Goal: Transaction & Acquisition: Download file/media

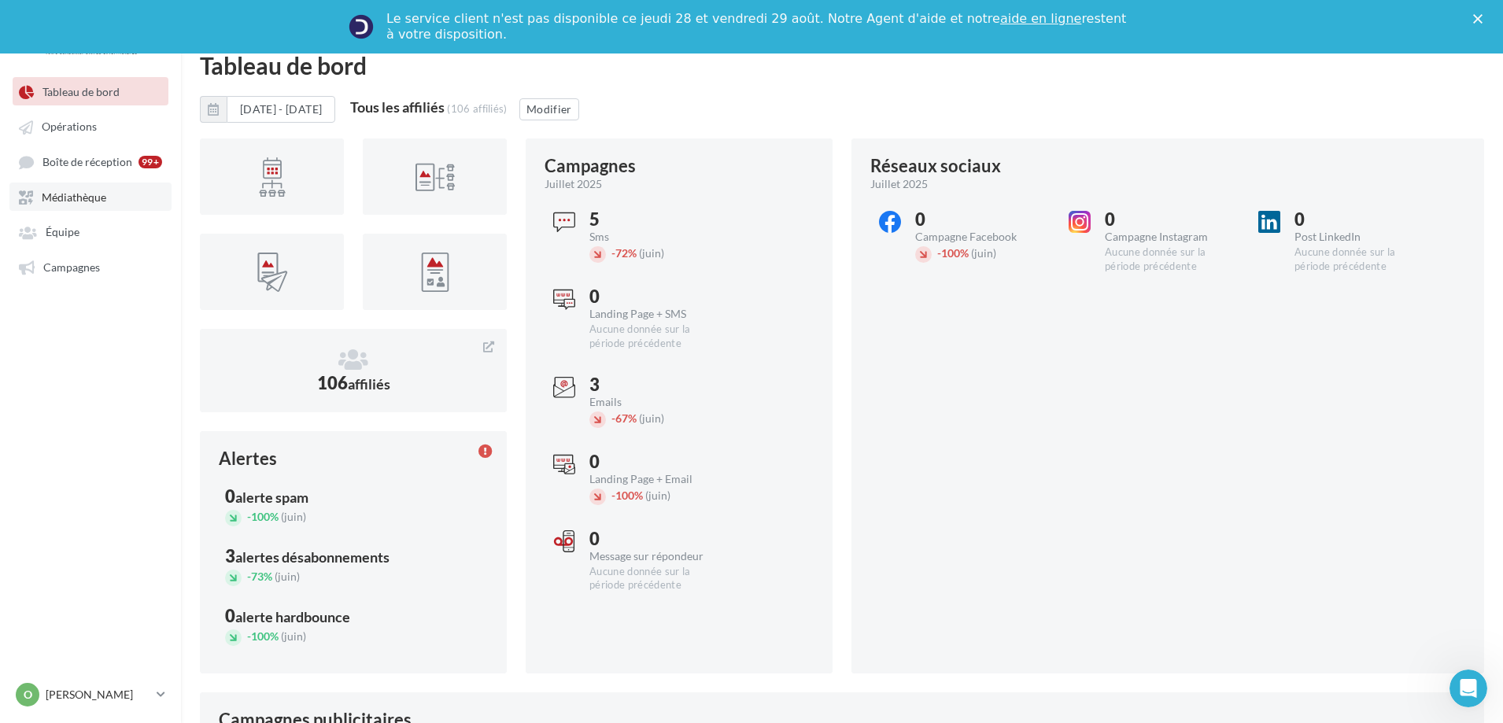
click at [63, 203] on span "Médiathèque" at bounding box center [74, 196] width 65 height 13
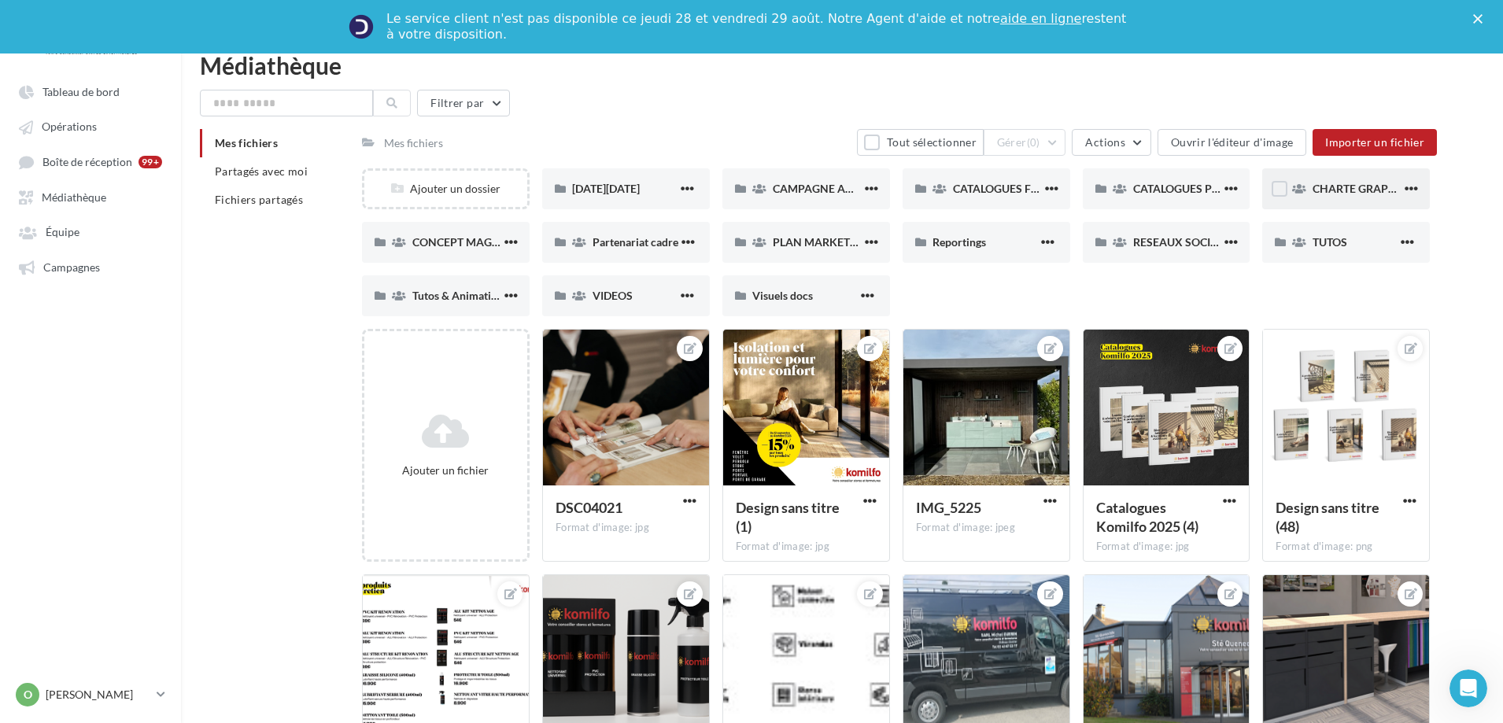
click at [1308, 194] on div "CHARTE GRAPHIQUE" at bounding box center [1347, 188] width 168 height 41
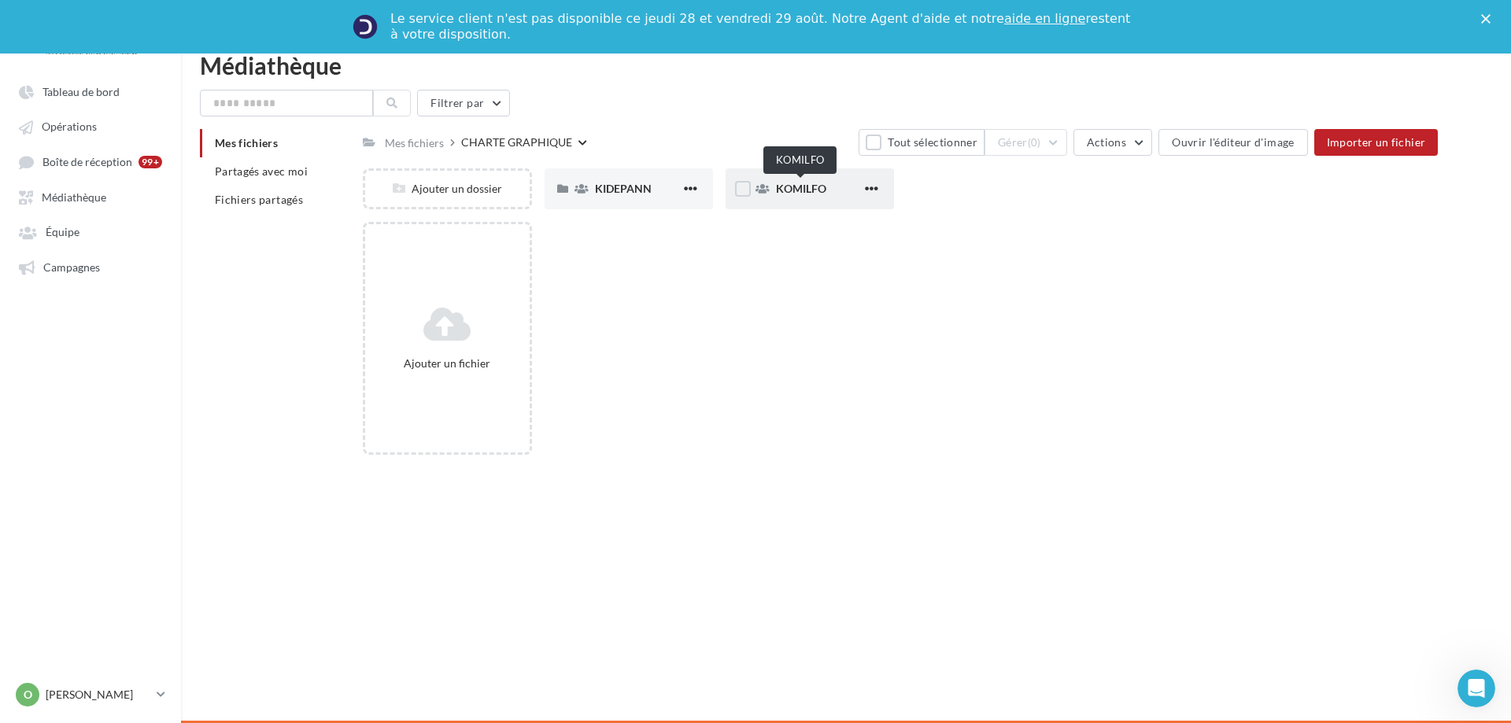
click at [782, 187] on span "KOMILFO" at bounding box center [801, 188] width 50 height 13
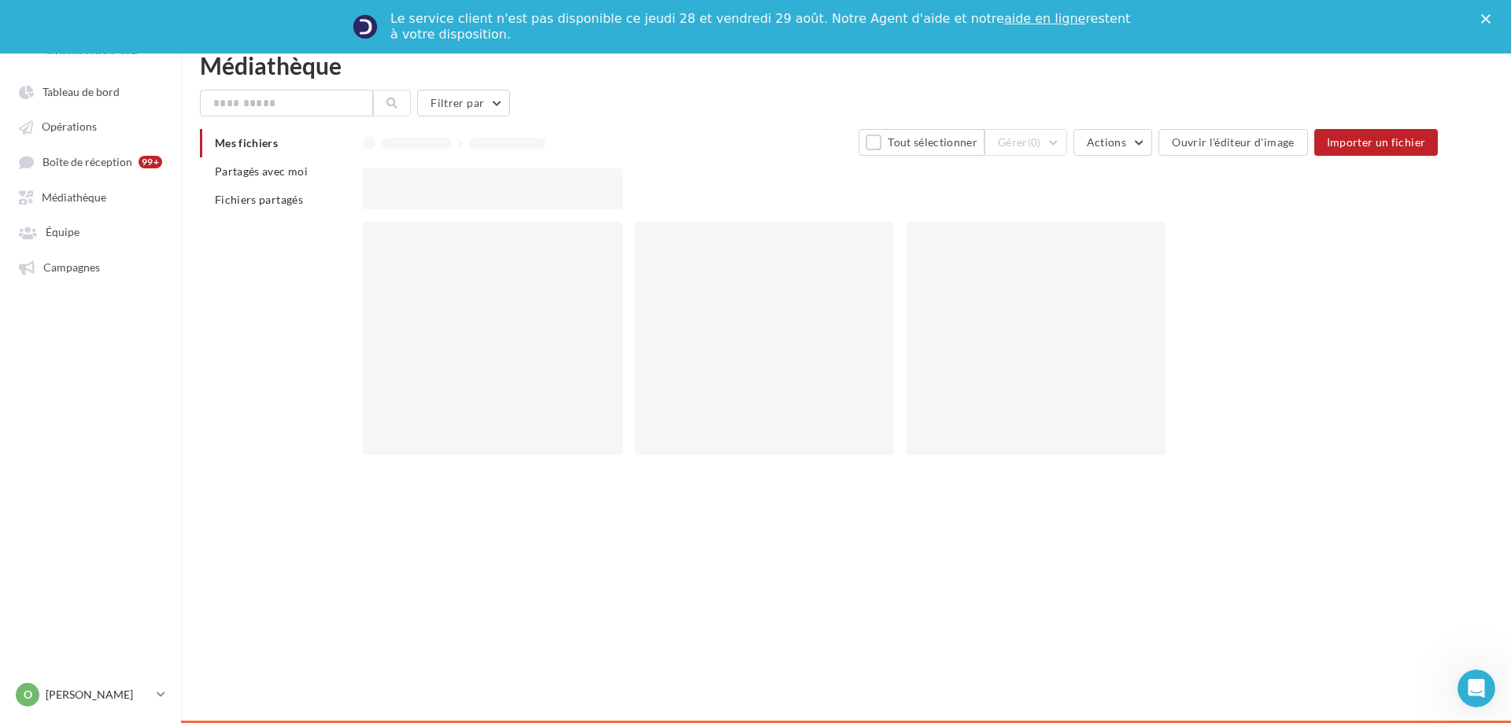
click at [782, 187] on div at bounding box center [907, 188] width 1088 height 41
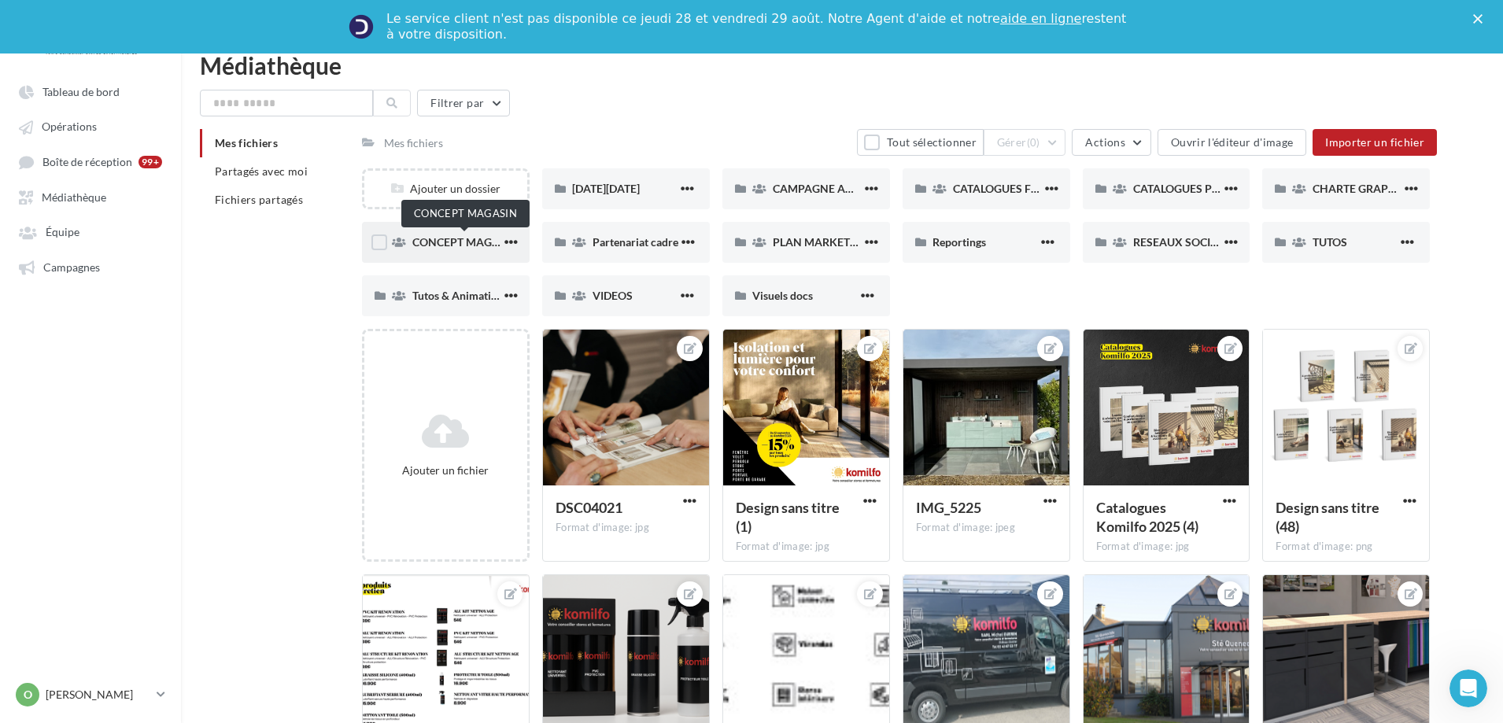
click at [461, 242] on span "CONCEPT MAGASIN" at bounding box center [464, 241] width 105 height 13
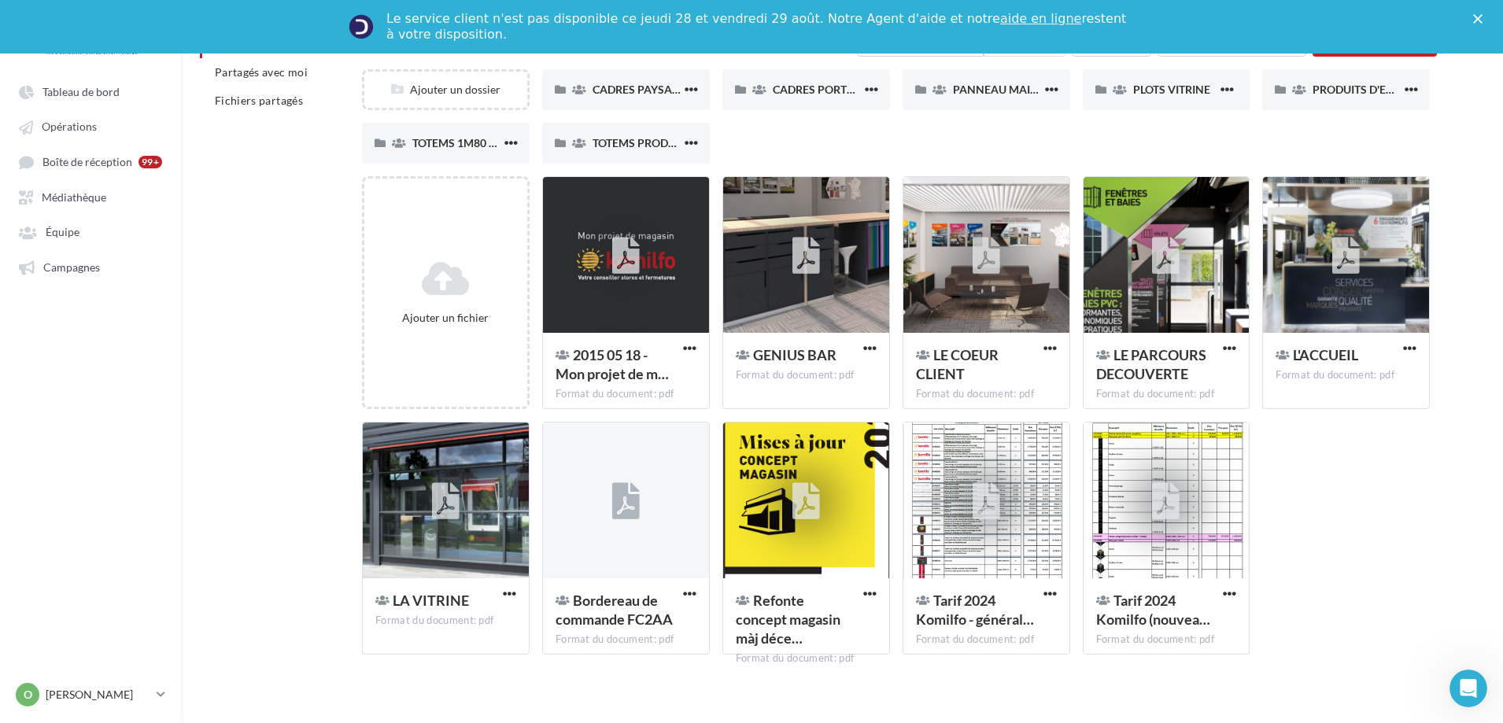
scroll to position [111, 0]
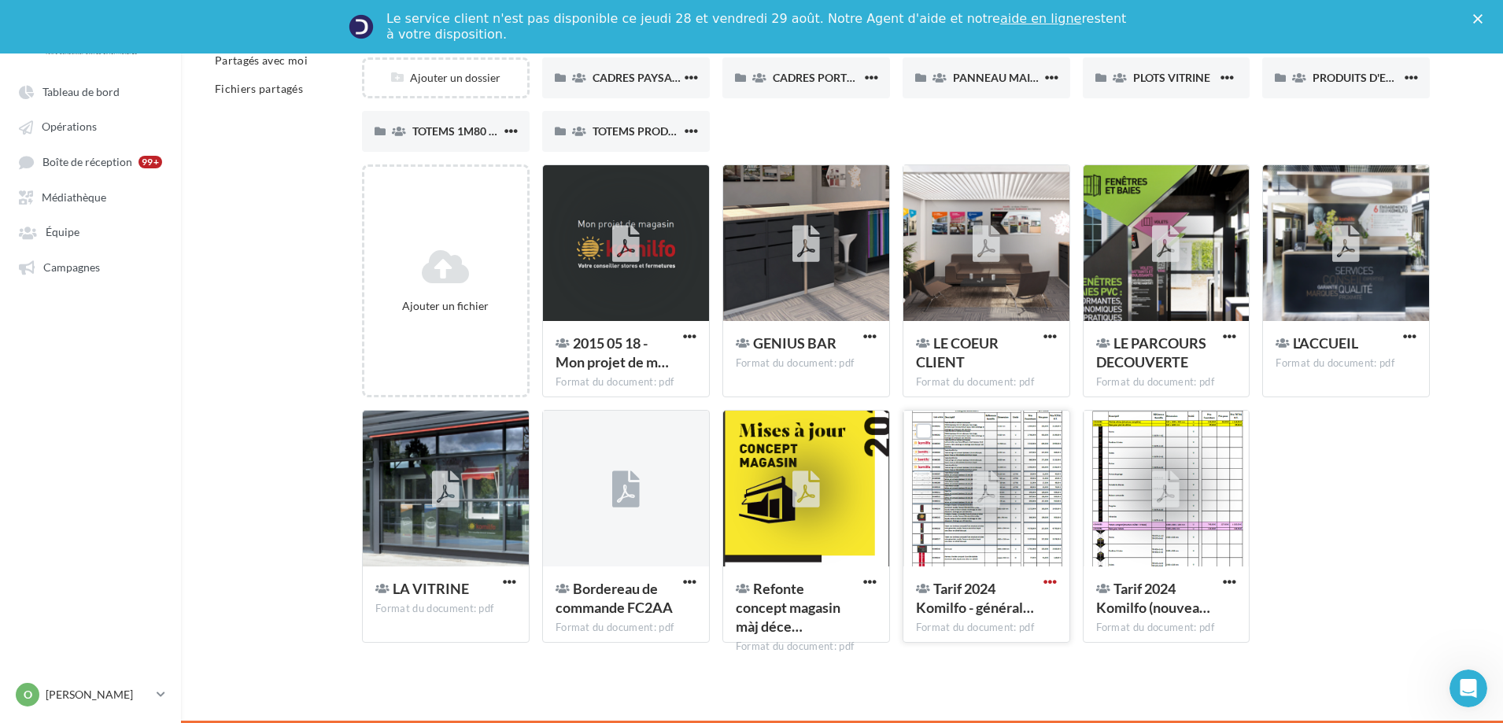
click at [1049, 583] on span "button" at bounding box center [1050, 581] width 13 height 13
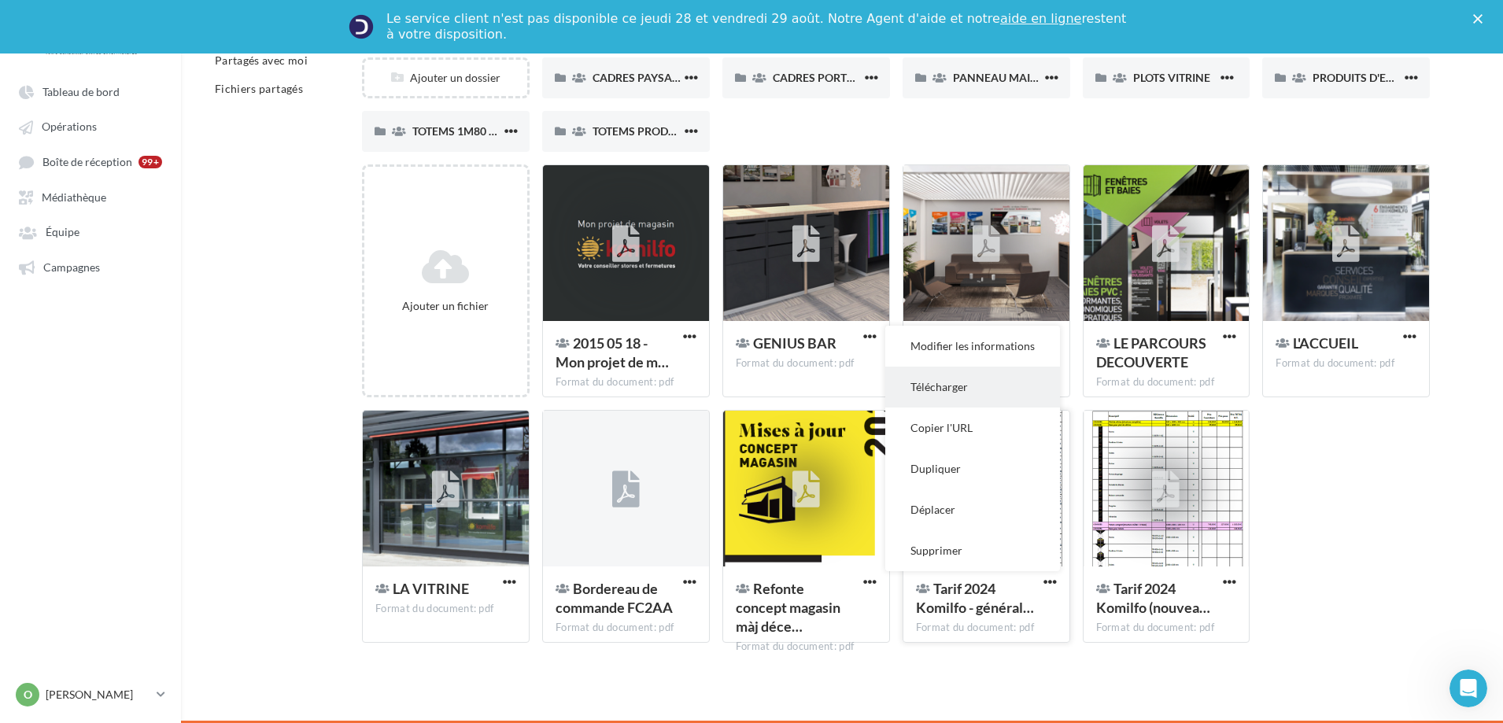
click at [931, 391] on button "Télécharger" at bounding box center [973, 387] width 175 height 41
